Goal: Check status: Check status

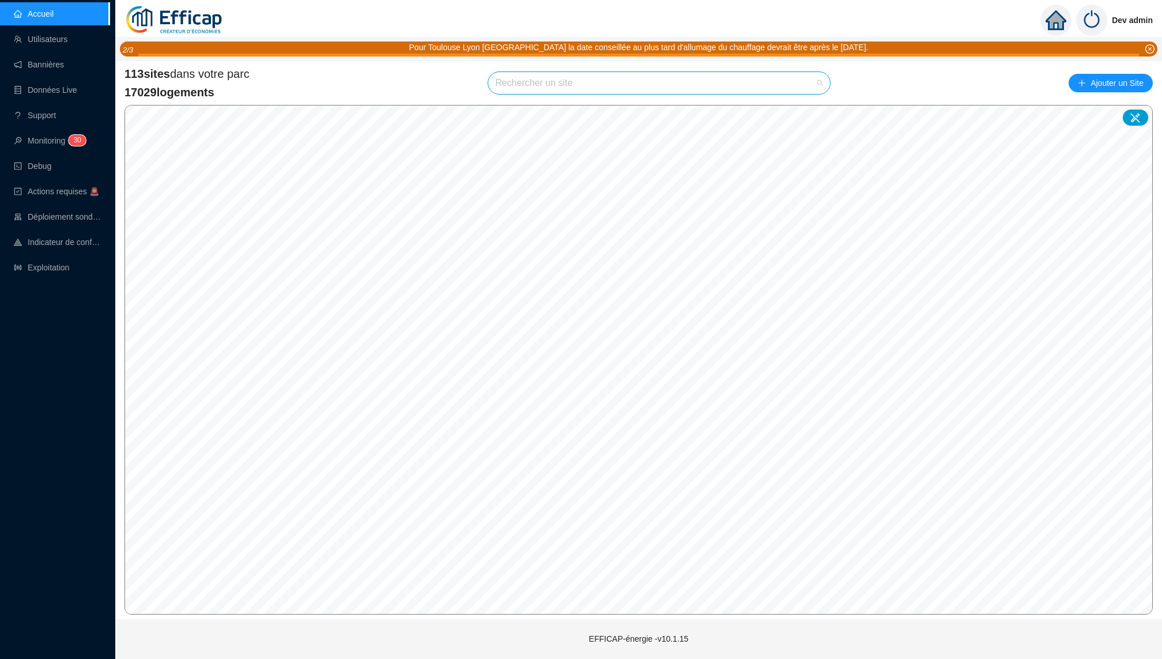
click at [534, 80] on input "search" at bounding box center [654, 83] width 318 height 22
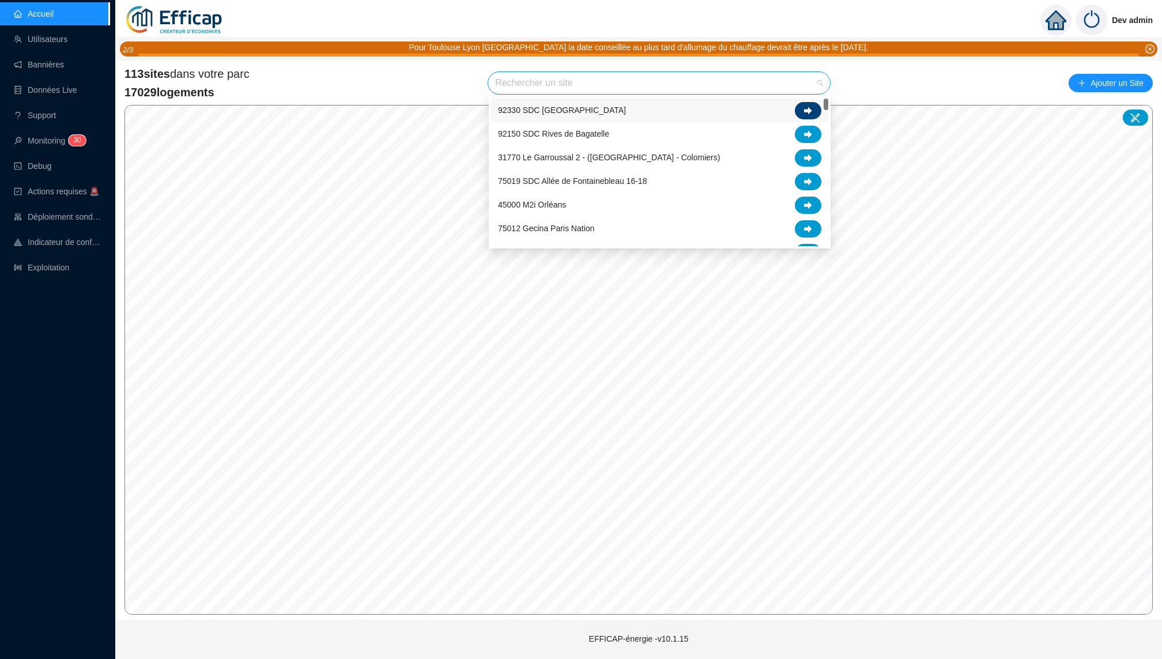
click at [816, 108] on div at bounding box center [808, 110] width 27 height 17
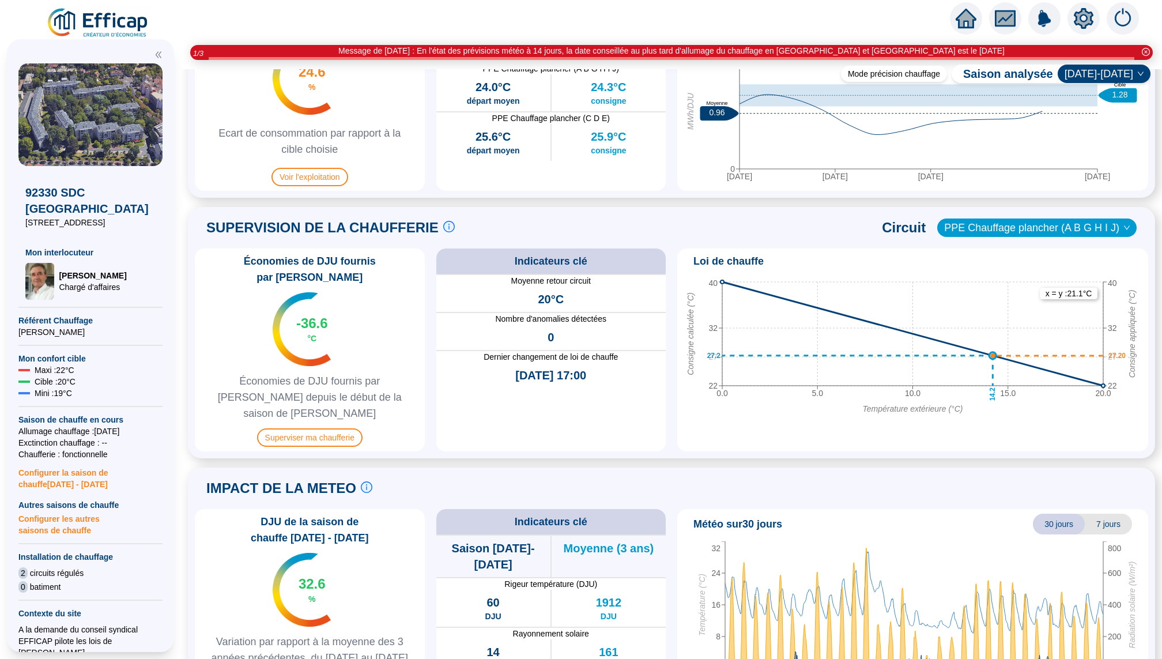
scroll to position [663, 0]
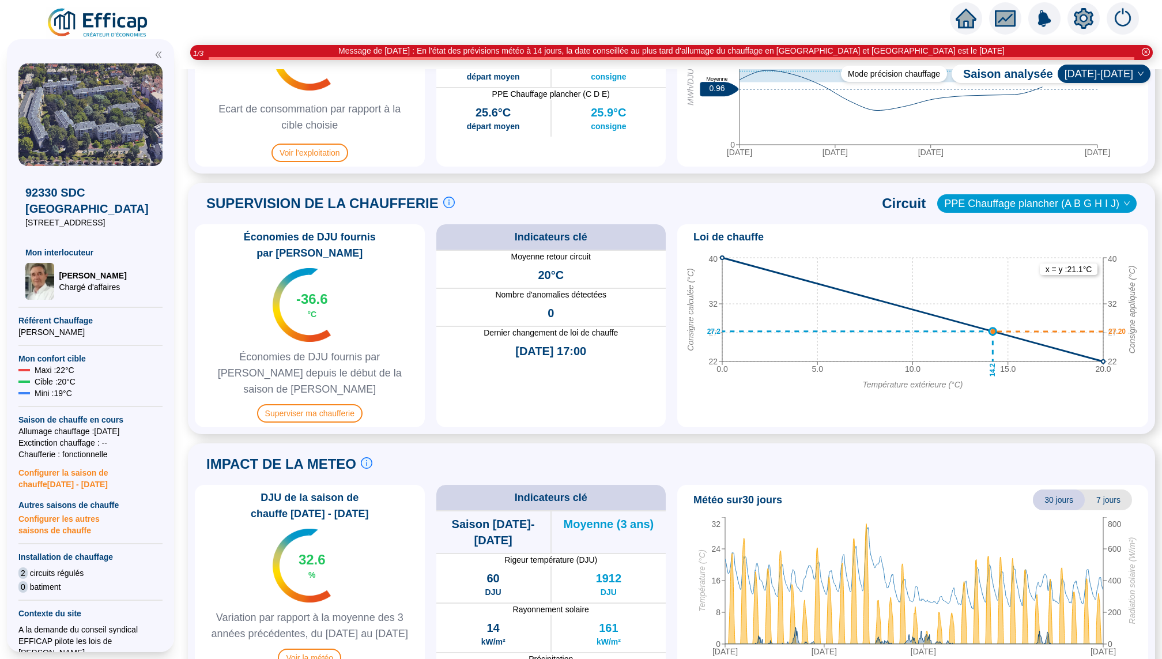
click at [325, 396] on div "Économies de DJU fournis par Efficap -36.6 °C Économies de DJU fournis par Effi…" at bounding box center [310, 325] width 230 height 203
click at [325, 395] on div "Économies de DJU fournis par Efficap -36.6 °C Économies de DJU fournis par Effi…" at bounding box center [310, 325] width 230 height 203
click at [349, 376] on div "Économies de DJU fournis par Efficap -36.6 °C Économies de DJU fournis par Effi…" at bounding box center [310, 325] width 230 height 203
click at [343, 404] on span "Superviser ma chaufferie" at bounding box center [309, 413] width 105 height 18
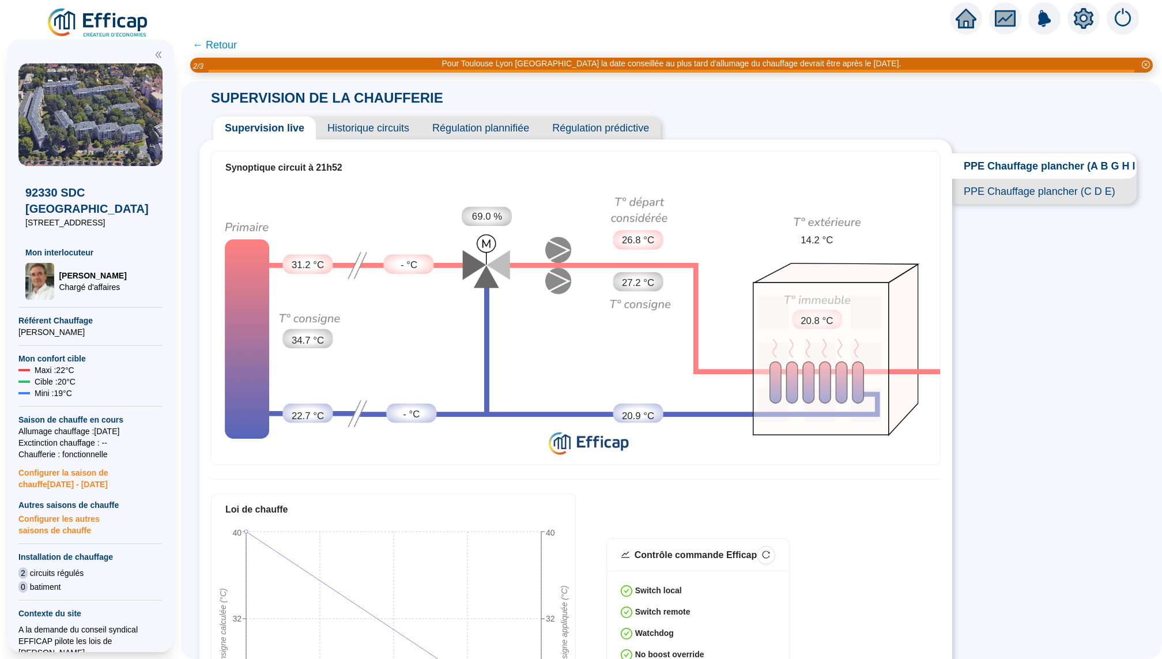
click at [965, 17] on icon "home" at bounding box center [965, 18] width 21 height 16
